Goal: Task Accomplishment & Management: Complete application form

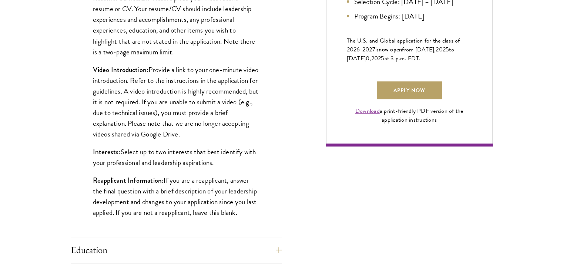
click at [56, 133] on div "Start the Process Take the first step toward joining a global community that wi…" at bounding box center [281, 138] width 563 height 882
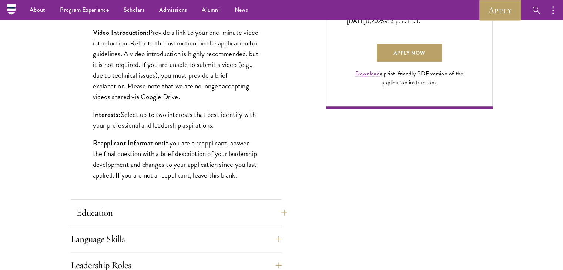
scroll to position [556, 0]
click at [97, 212] on button "Education" at bounding box center [181, 213] width 211 height 18
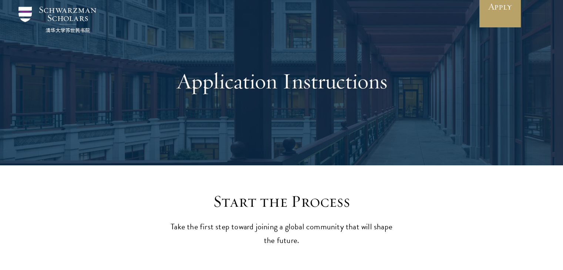
scroll to position [0, 0]
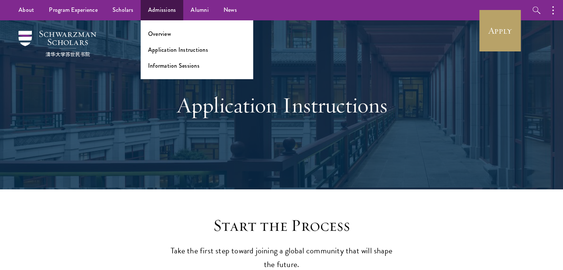
click at [228, 68] on li "Information Sessions" at bounding box center [197, 65] width 98 height 9
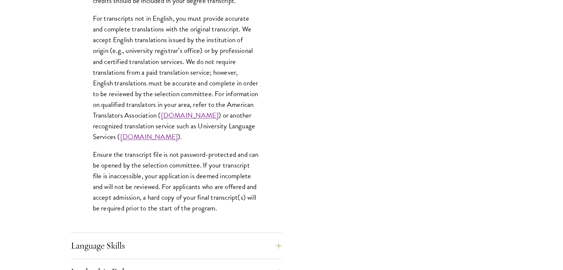
scroll to position [1222, 0]
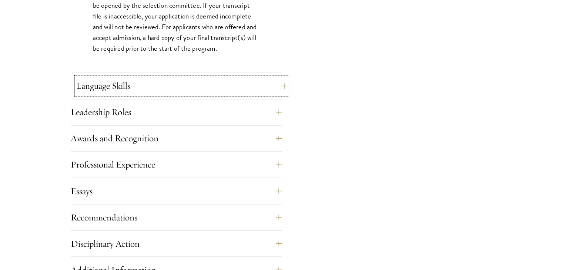
click at [262, 87] on button "Language Skills" at bounding box center [181, 86] width 211 height 18
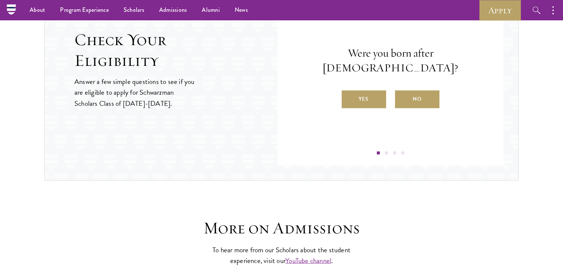
scroll to position [1148, 0]
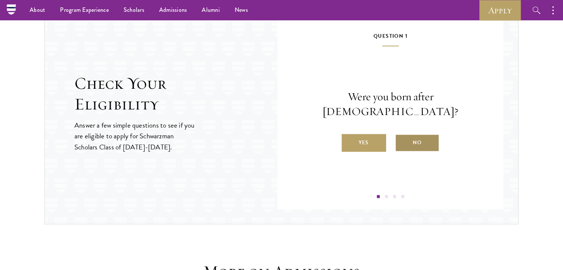
click at [416, 136] on label "No" at bounding box center [417, 143] width 44 height 18
click at [402, 136] on input "No" at bounding box center [398, 138] width 7 height 7
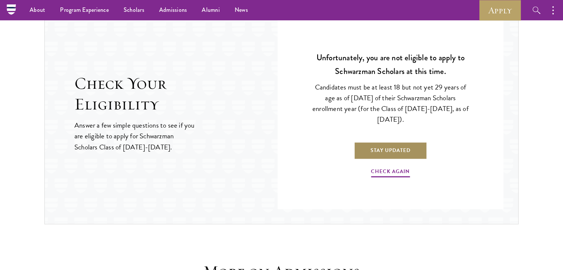
click at [391, 153] on link "Stay Updated" at bounding box center [390, 150] width 73 height 18
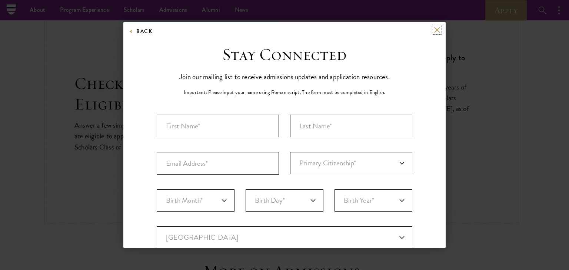
click at [434, 32] on button at bounding box center [437, 30] width 6 height 6
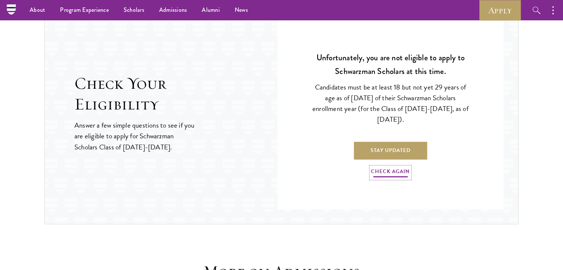
click at [390, 170] on link "Check Again" at bounding box center [390, 172] width 39 height 11
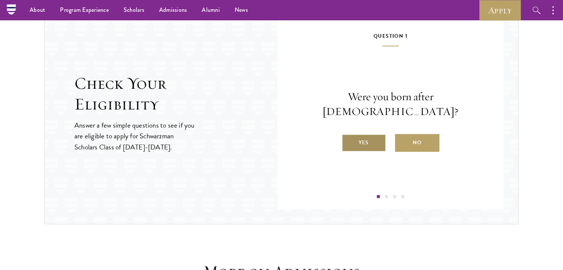
click at [372, 136] on label "Yes" at bounding box center [364, 143] width 44 height 18
click at [348, 136] on input "Yes" at bounding box center [345, 138] width 7 height 7
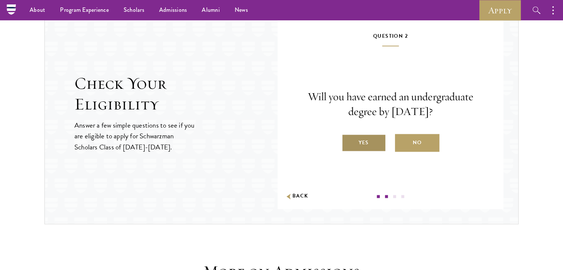
click at [377, 143] on label "Yes" at bounding box center [364, 143] width 44 height 18
click at [348, 141] on input "Yes" at bounding box center [345, 138] width 7 height 7
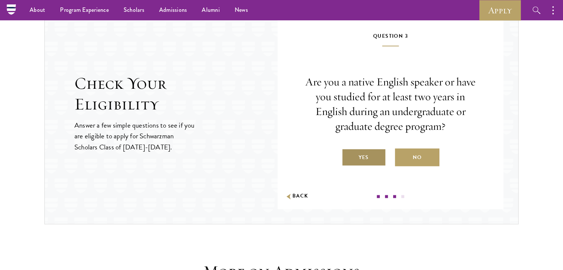
click at [375, 160] on label "Yes" at bounding box center [364, 158] width 44 height 18
click at [348, 156] on input "Yes" at bounding box center [345, 153] width 7 height 7
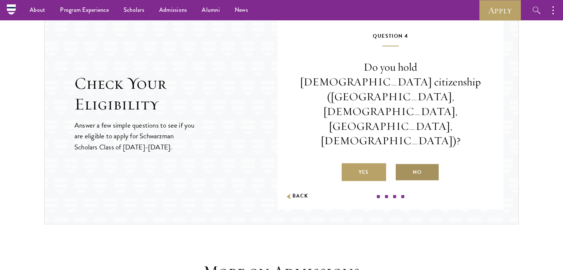
click at [418, 163] on label "No" at bounding box center [417, 172] width 44 height 18
click at [402, 164] on input "No" at bounding box center [398, 167] width 7 height 7
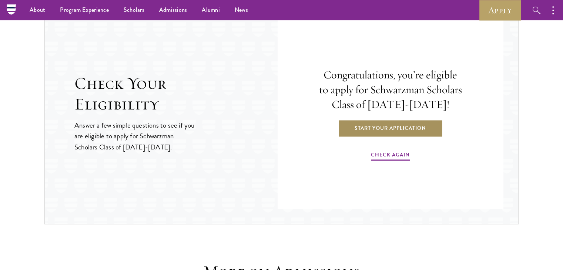
click at [415, 132] on link "Start Your Application" at bounding box center [390, 128] width 105 height 18
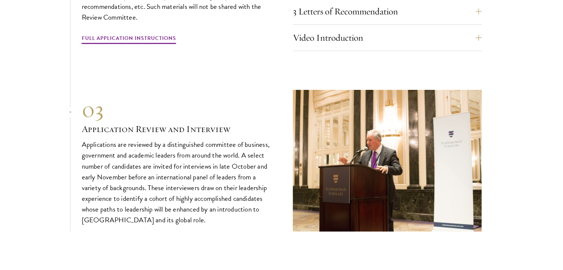
scroll to position [2741, 0]
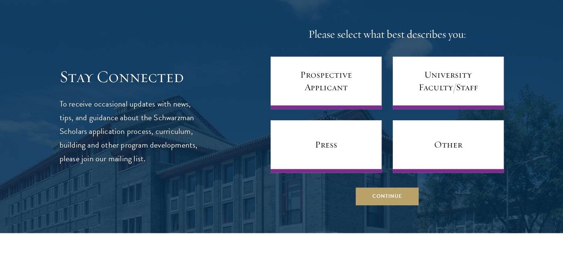
scroll to position [3148, 0]
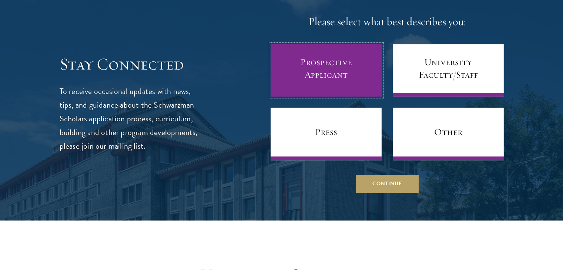
click at [330, 71] on link "Prospective Applicant" at bounding box center [326, 70] width 111 height 53
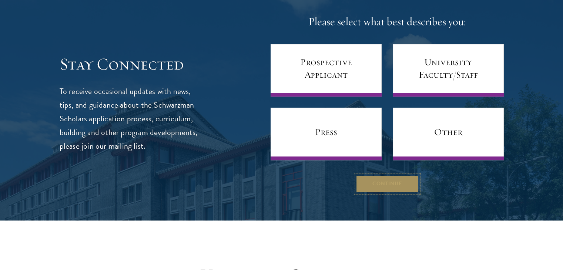
click at [388, 180] on button "Continue" at bounding box center [387, 184] width 63 height 18
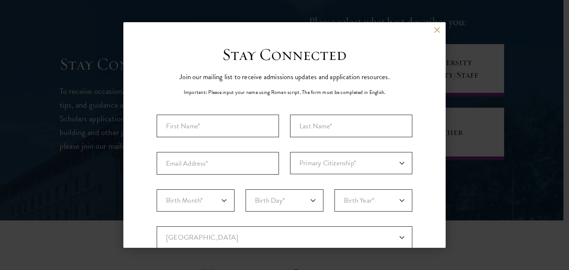
click at [427, 29] on div "Back" at bounding box center [284, 36] width 322 height 18
click at [434, 31] on button at bounding box center [437, 30] width 6 height 6
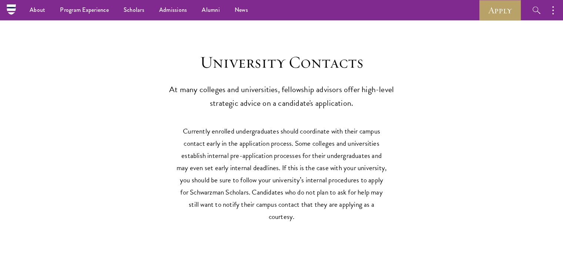
scroll to position [3297, 0]
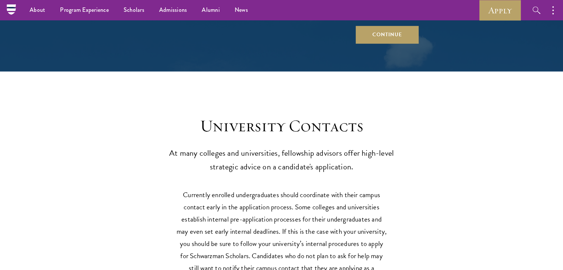
drag, startPoint x: 344, startPoint y: 64, endPoint x: 255, endPoint y: 117, distance: 103.5
click at [255, 117] on h3 "University Contacts" at bounding box center [282, 126] width 230 height 21
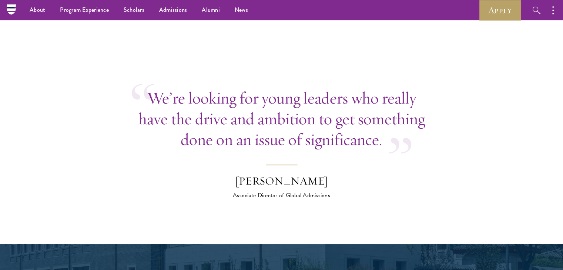
scroll to position [2779, 0]
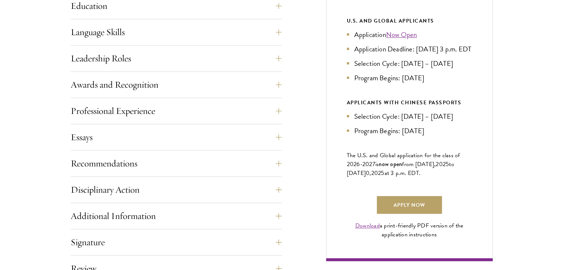
scroll to position [407, 0]
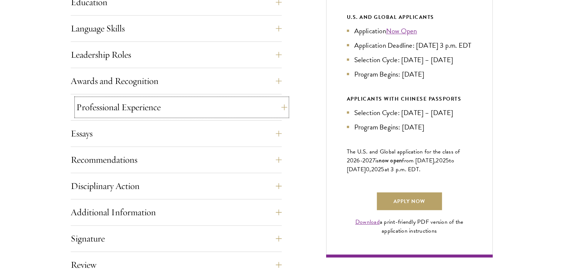
click at [155, 111] on button "Professional Experience" at bounding box center [181, 108] width 211 height 18
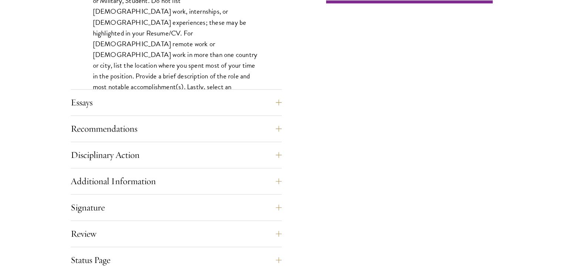
scroll to position [667, 0]
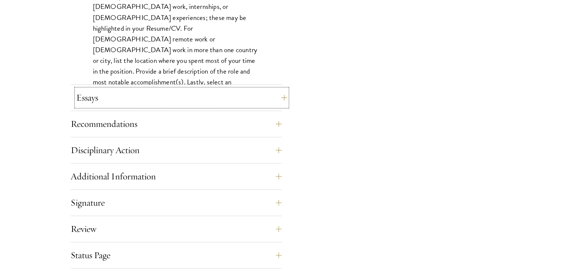
click at [170, 97] on button "Essays" at bounding box center [181, 98] width 211 height 18
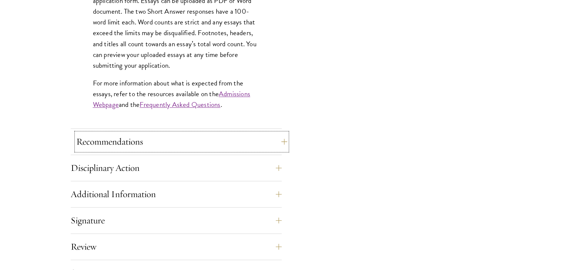
click at [105, 141] on button "Recommendations" at bounding box center [181, 142] width 211 height 18
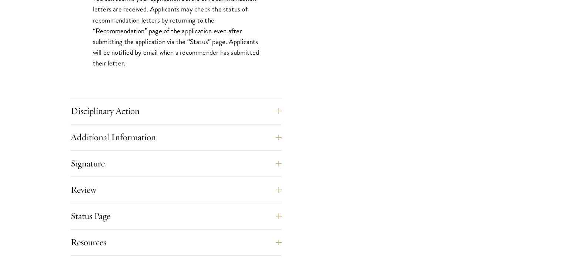
scroll to position [1111, 0]
